Goal: Task Accomplishment & Management: Manage account settings

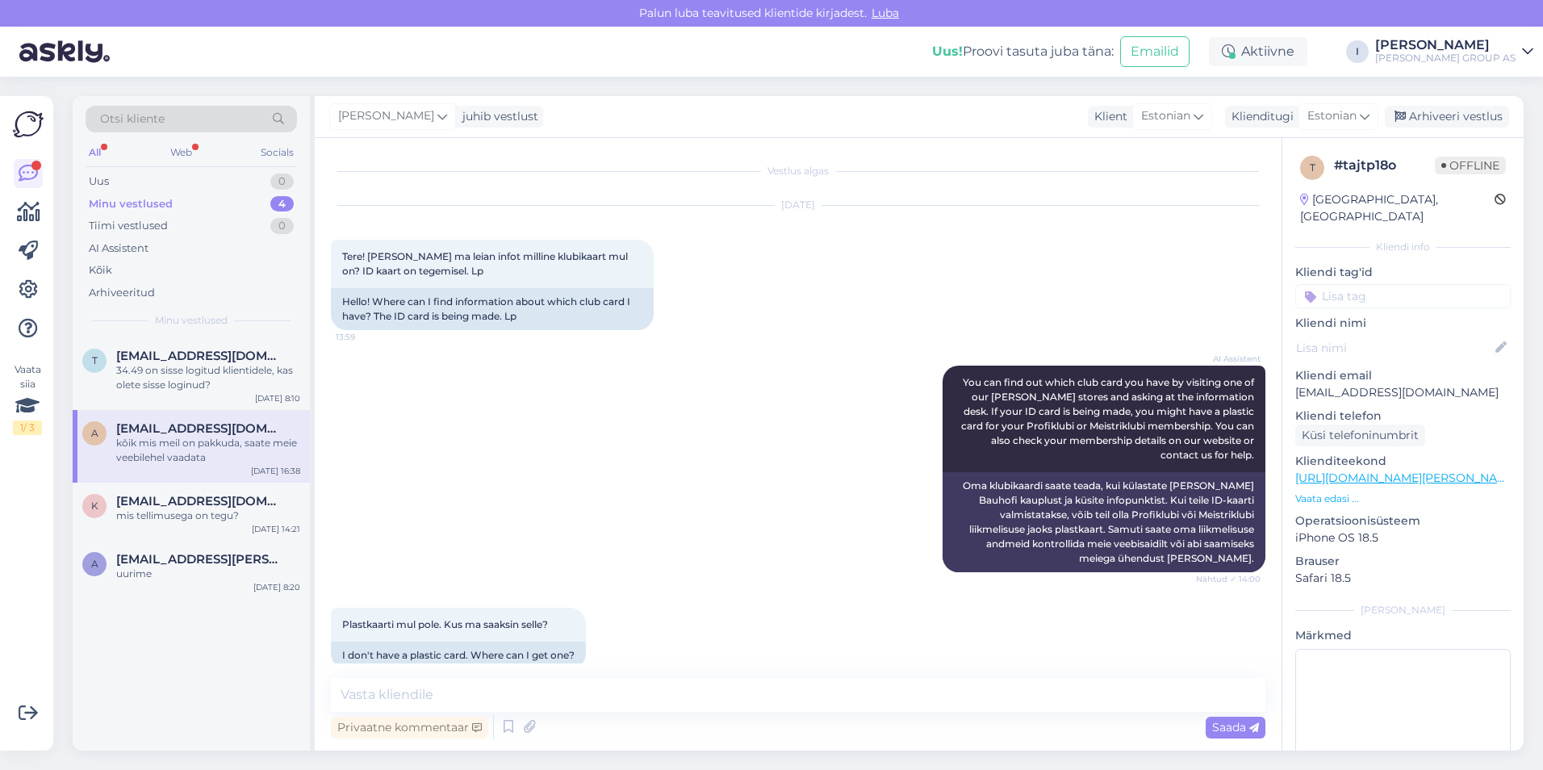
scroll to position [1913, 0]
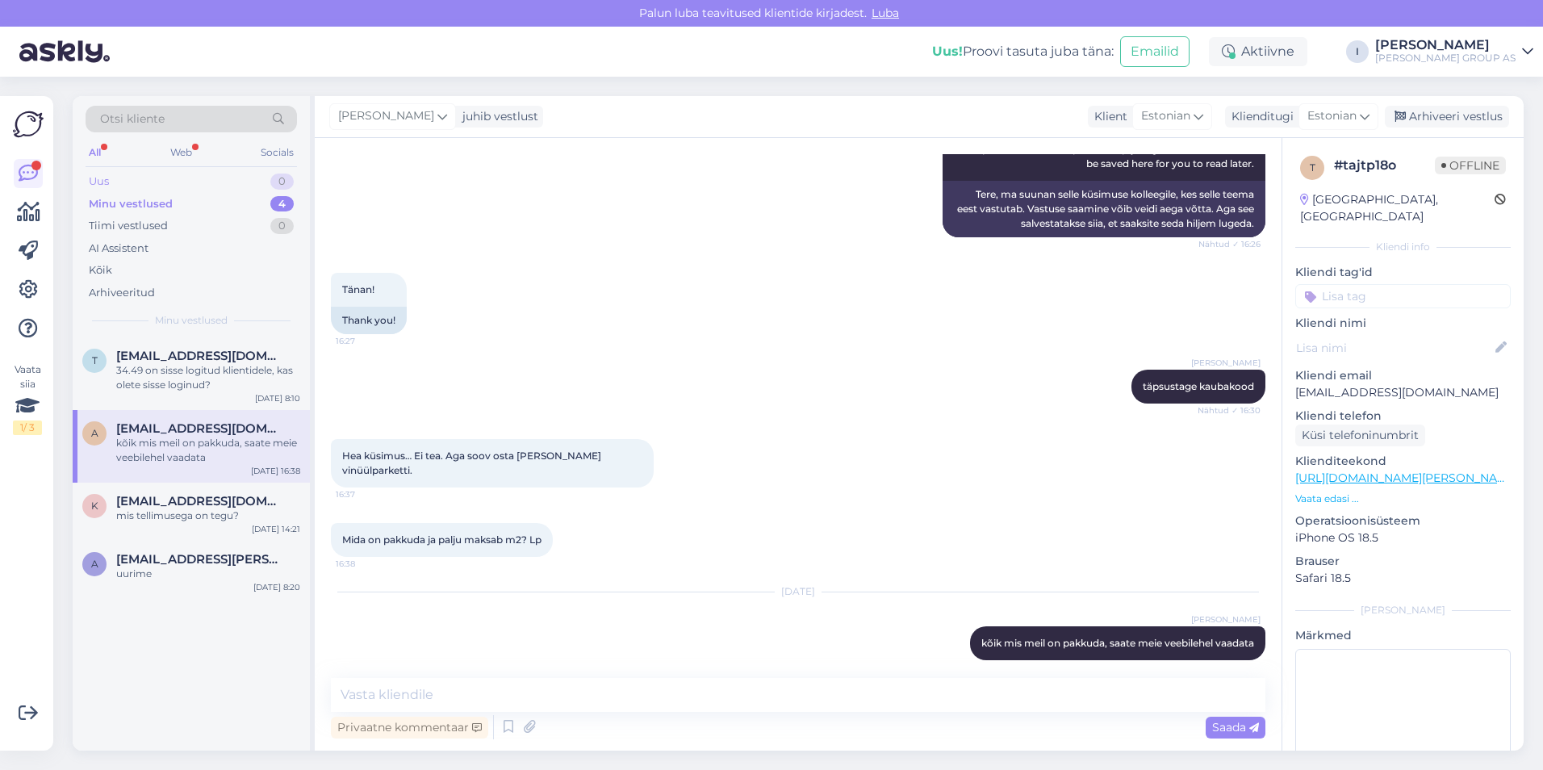
click at [148, 174] on div "Uus 0" at bounding box center [191, 181] width 211 height 23
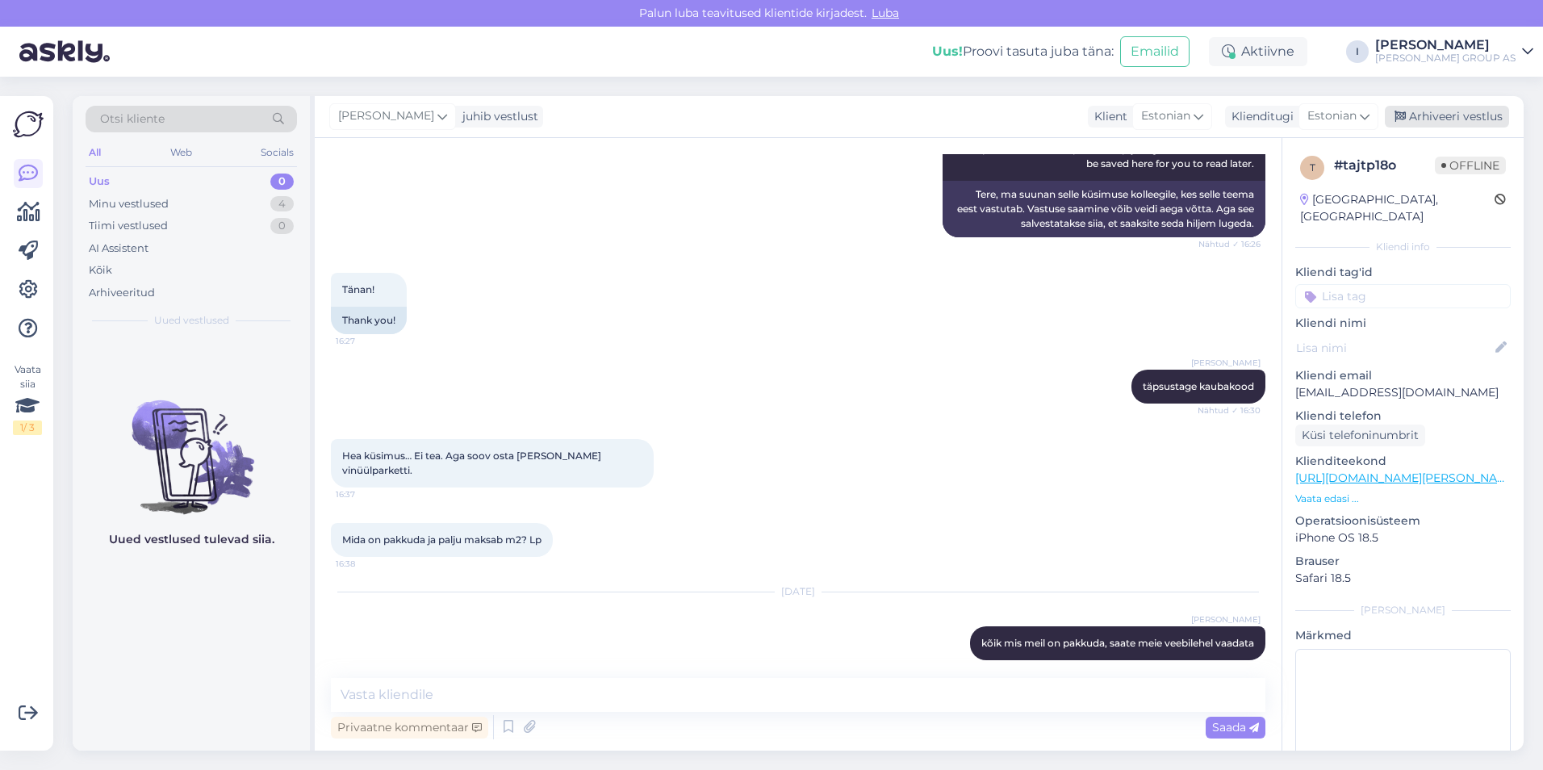
click at [1454, 112] on div "Arhiveeri vestlus" at bounding box center [1446, 117] width 124 height 22
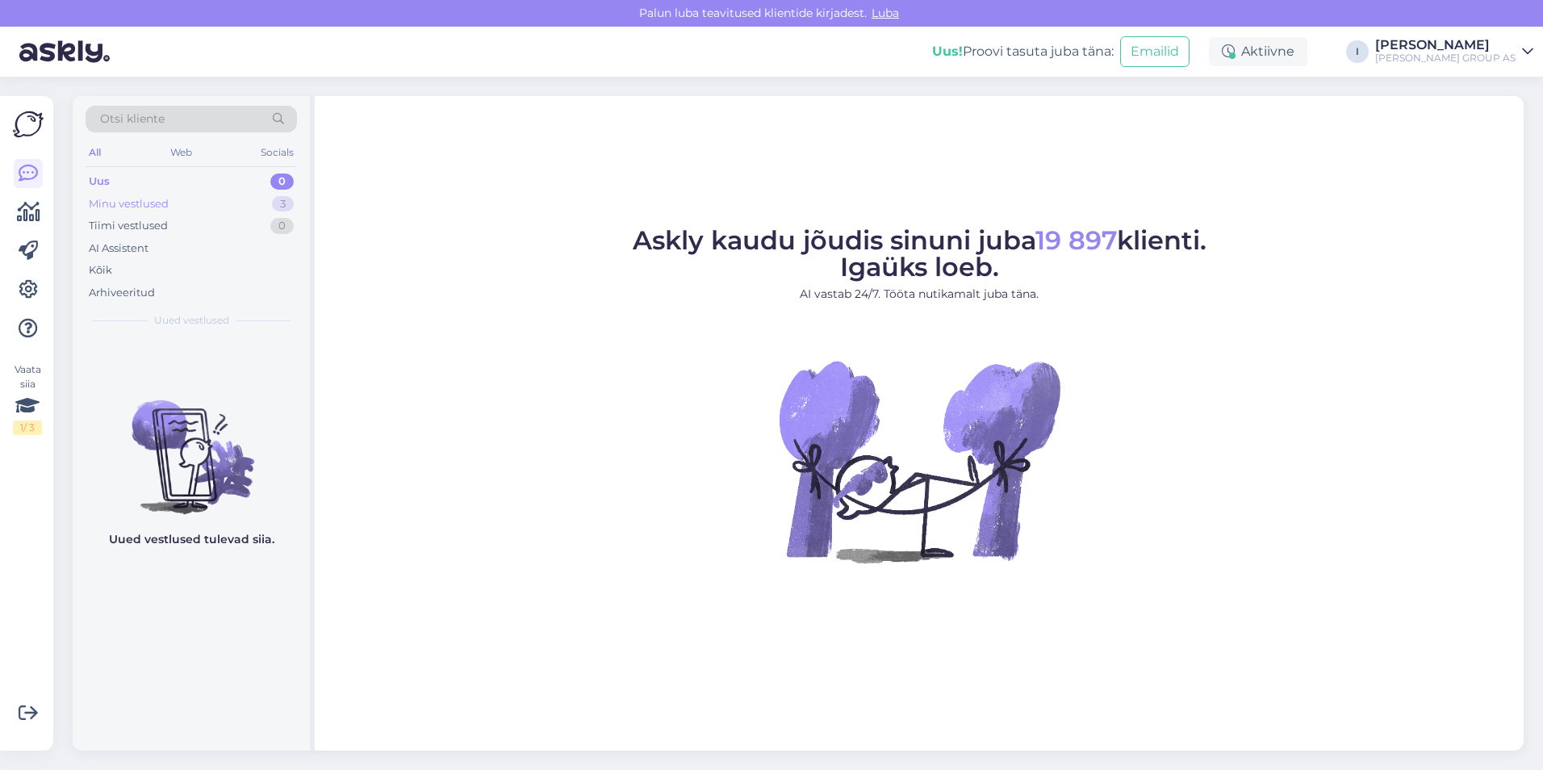
click at [207, 199] on div "Minu vestlused 3" at bounding box center [191, 204] width 211 height 23
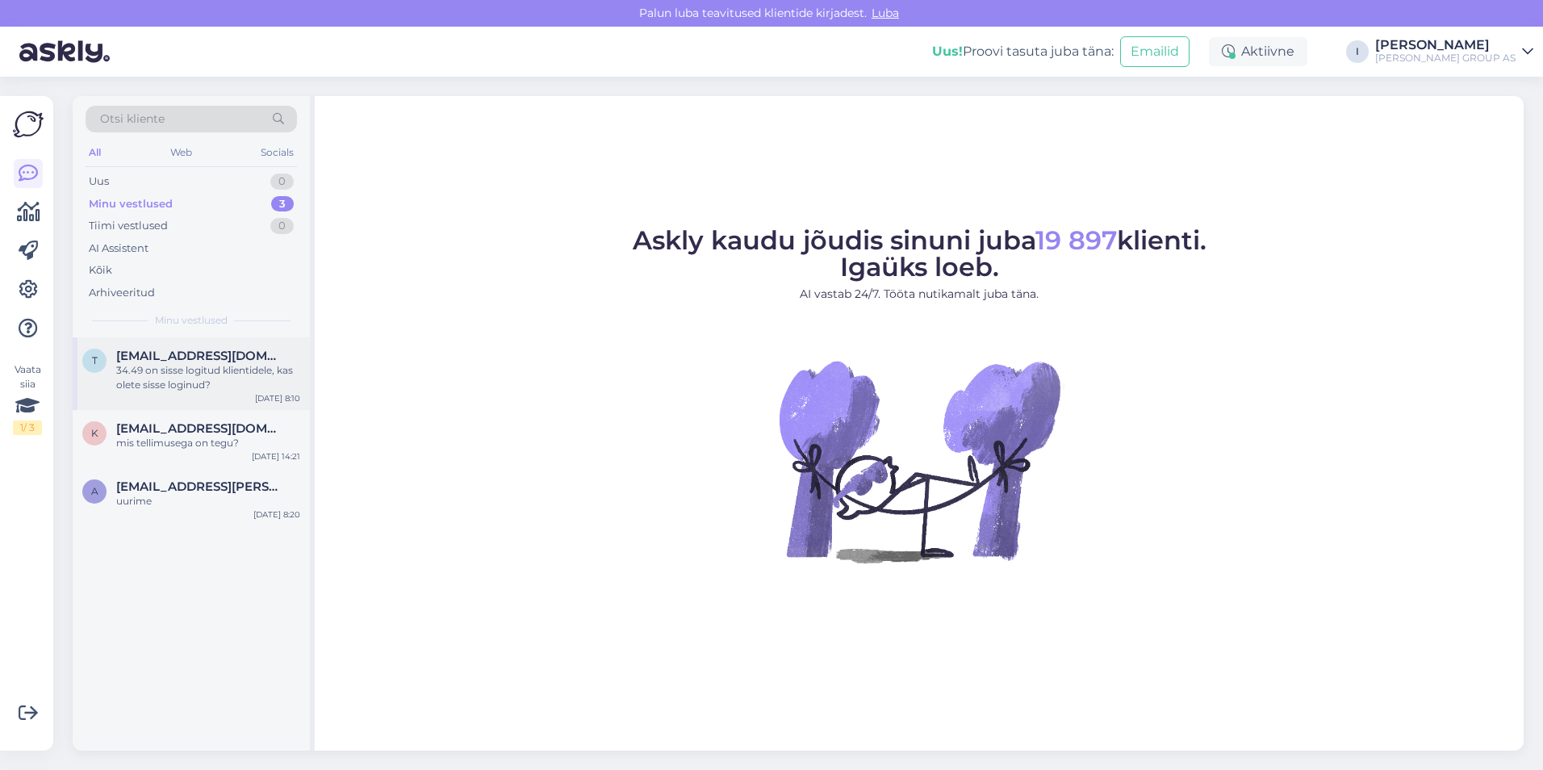
click at [181, 360] on span "[EMAIL_ADDRESS][DOMAIN_NAME]" at bounding box center [200, 356] width 168 height 15
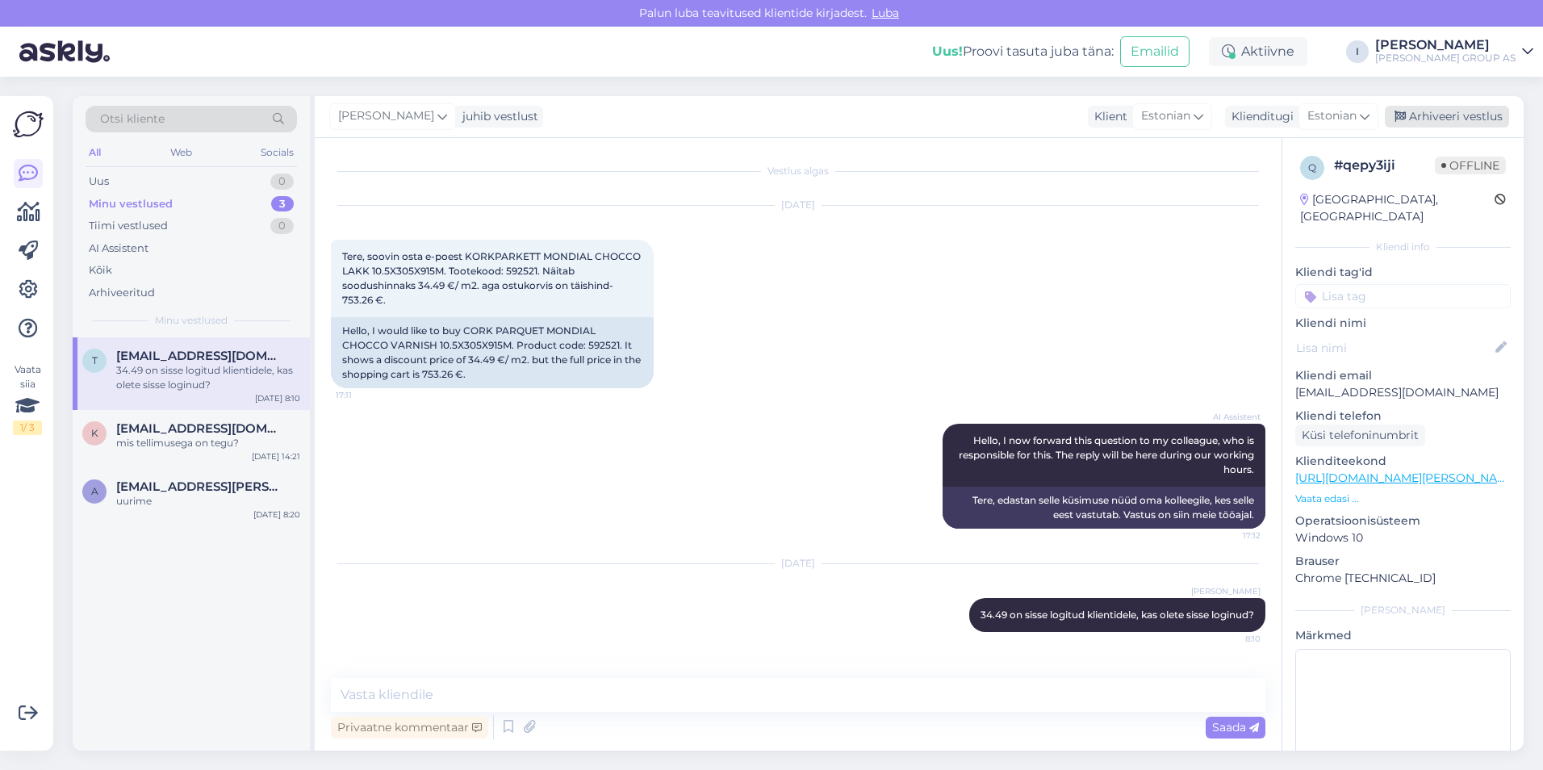
click at [1467, 114] on div "Arhiveeri vestlus" at bounding box center [1446, 117] width 124 height 22
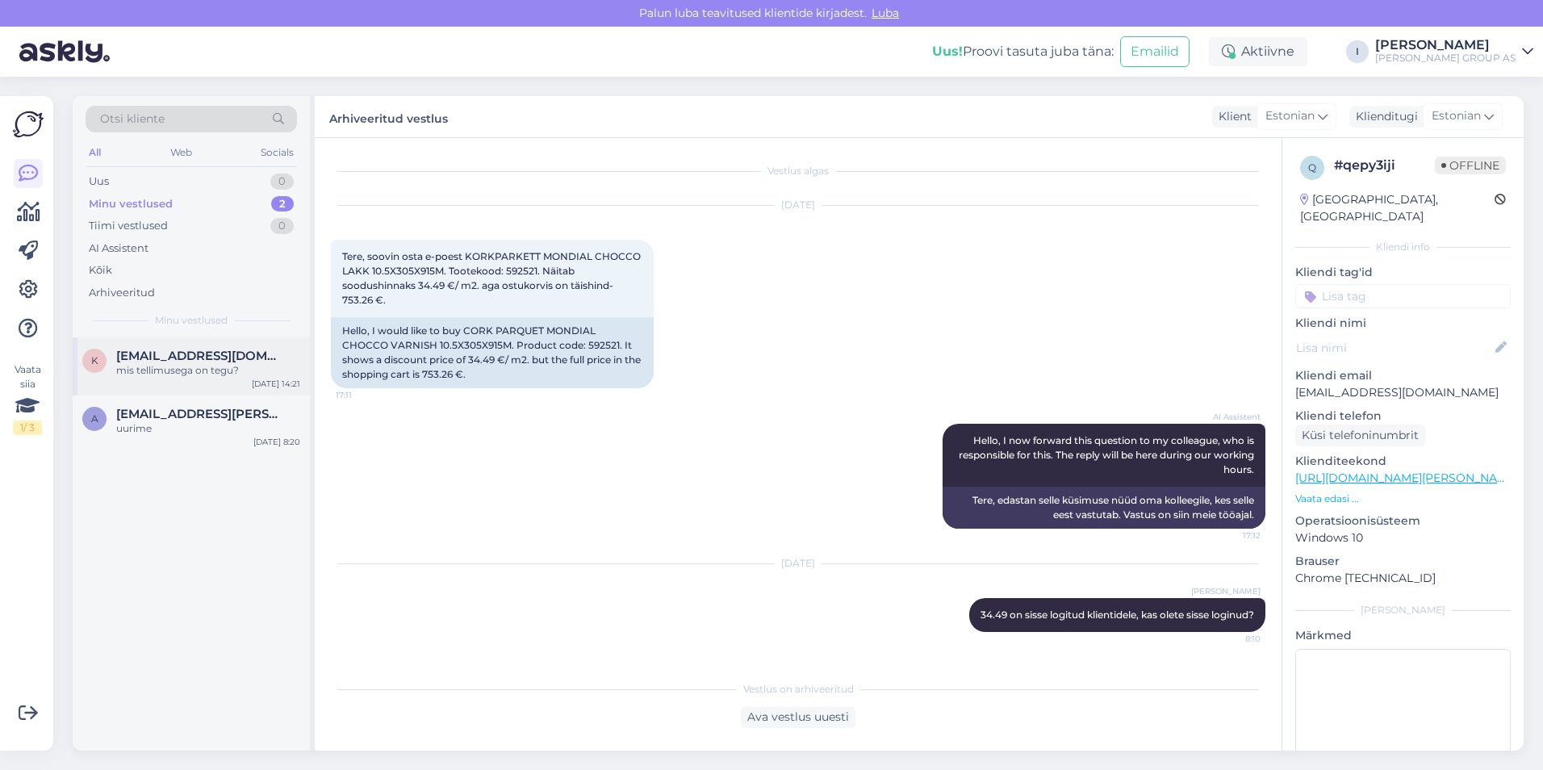
click at [177, 380] on div "k kaido271@gmail.com mis tellimusega on tegu? Sep 23 14:21" at bounding box center [191, 366] width 237 height 58
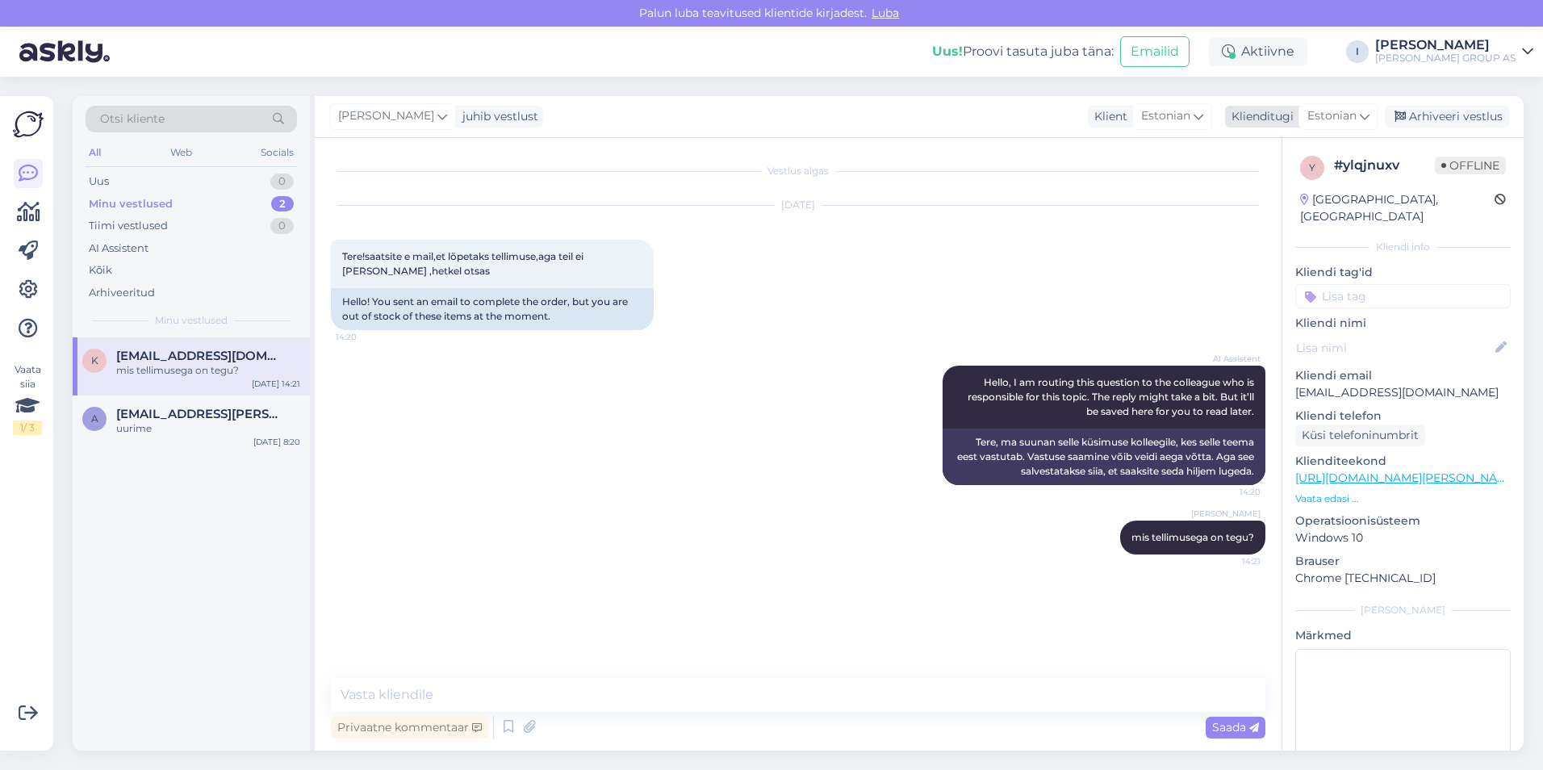
drag, startPoint x: 1499, startPoint y: 115, endPoint x: 1481, endPoint y: 115, distance: 17.7
click at [1499, 116] on div "Arhiveeri vestlus" at bounding box center [1446, 117] width 124 height 22
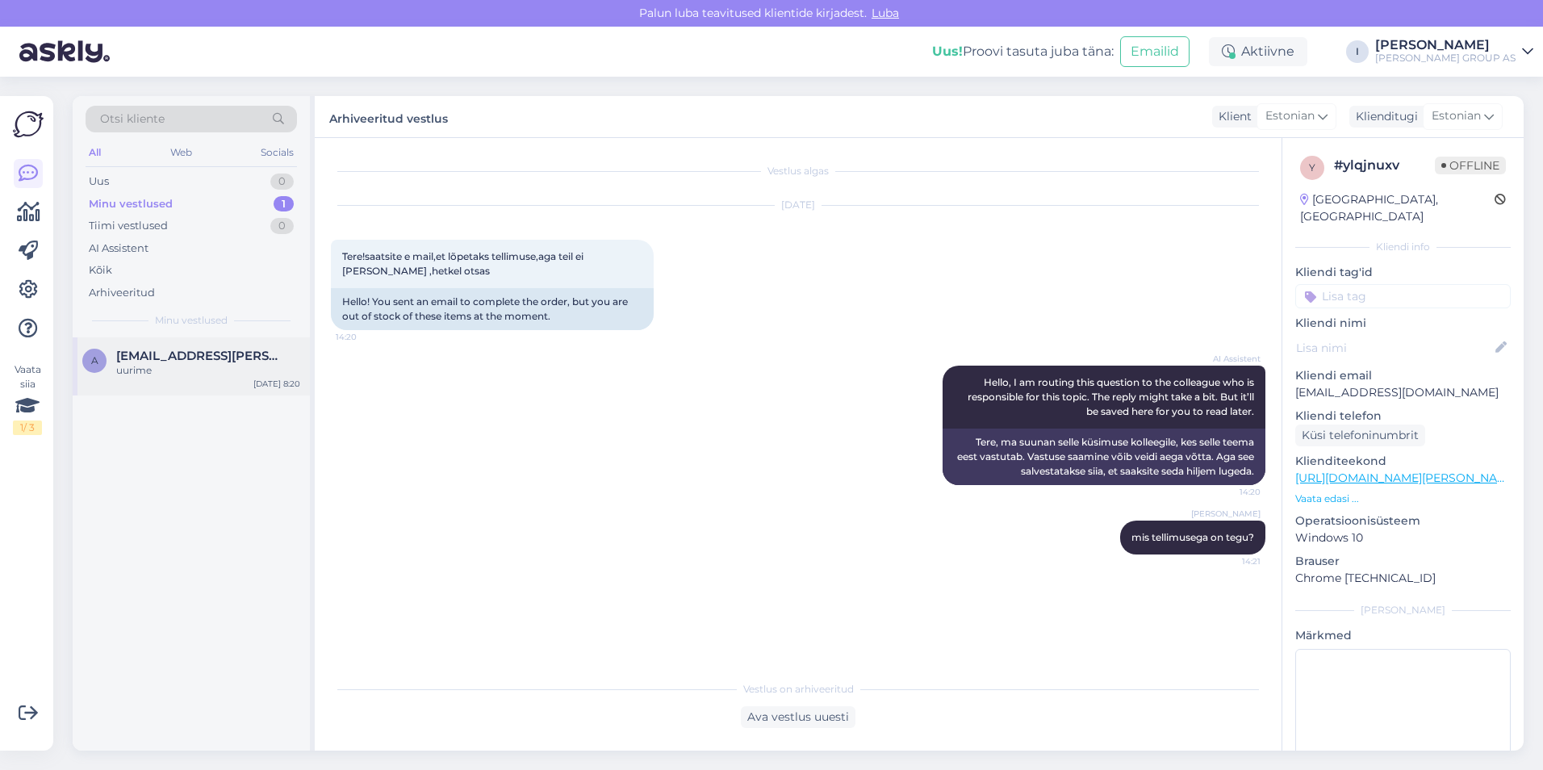
click at [182, 382] on div "A Alina.lanman@gmail.com uurime Sep 22 8:20" at bounding box center [191, 366] width 237 height 58
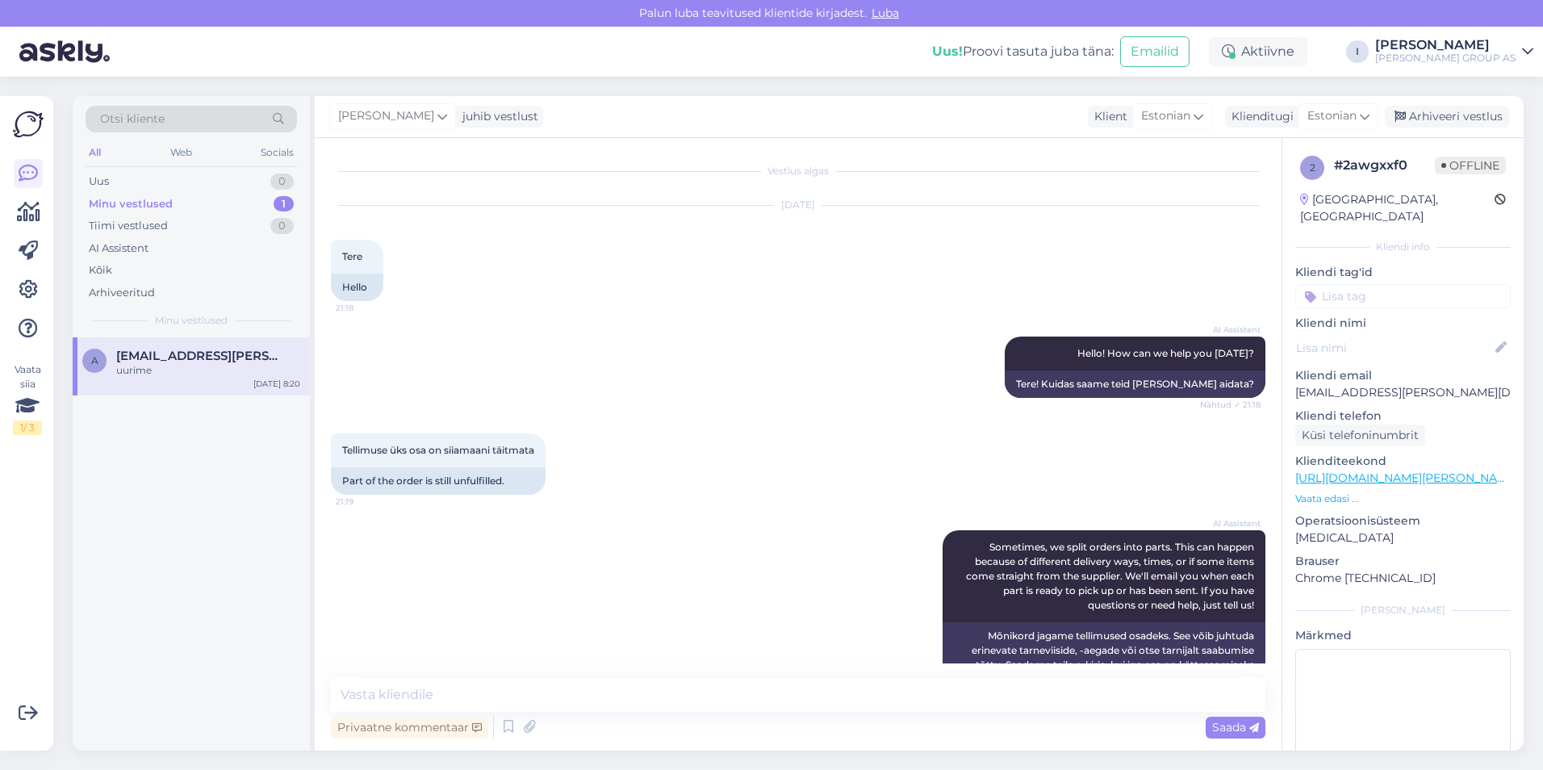
scroll to position [432, 0]
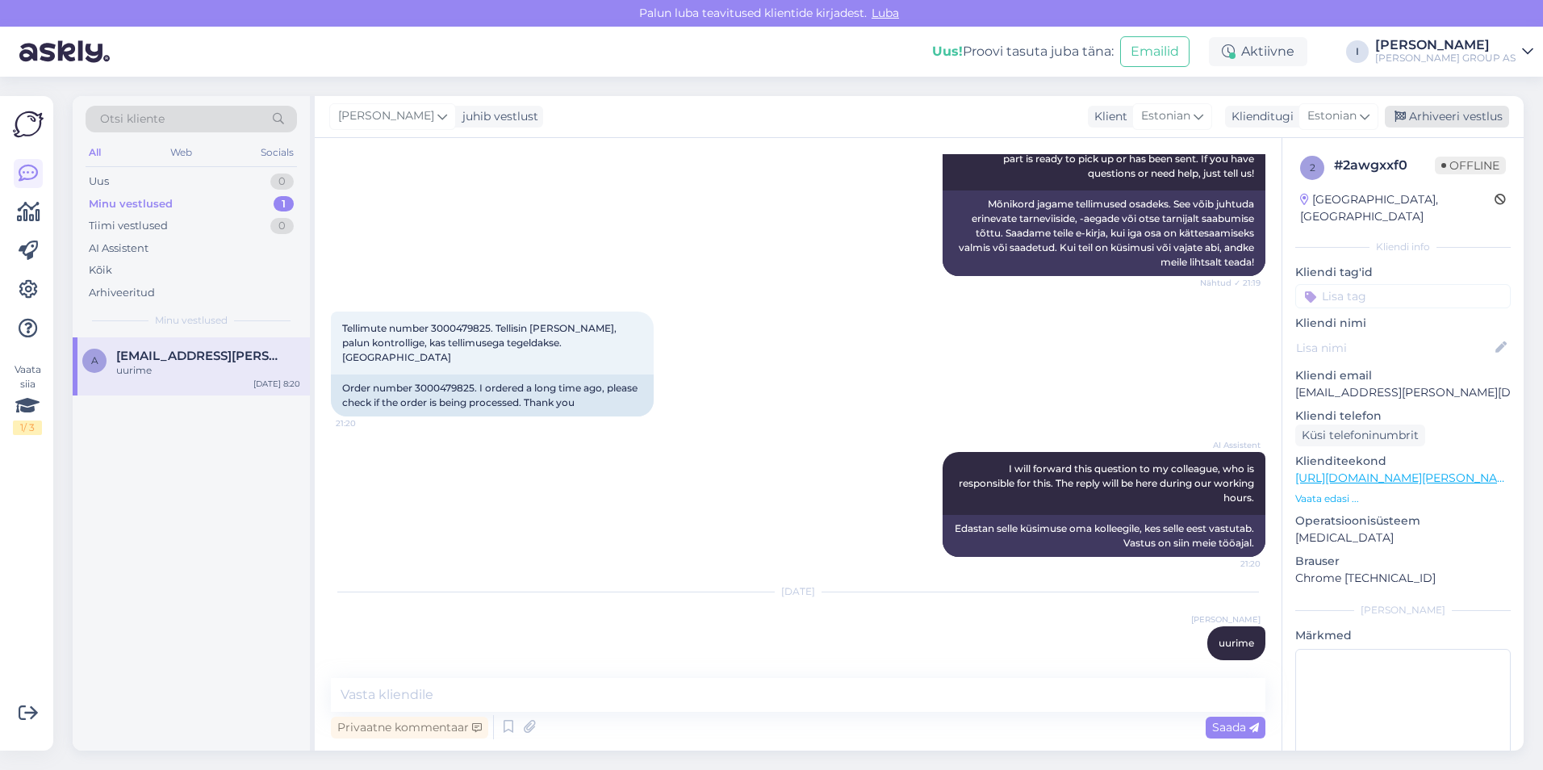
click at [1480, 115] on div "Arhiveeri vestlus" at bounding box center [1446, 117] width 124 height 22
